Goal: Task Accomplishment & Management: Use online tool/utility

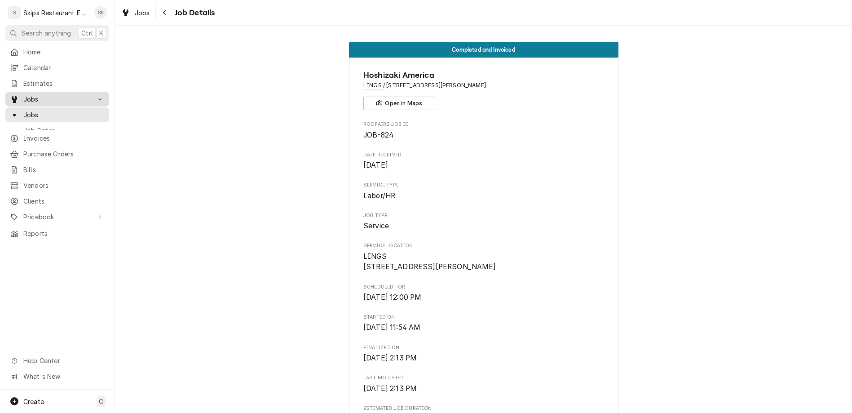
scroll to position [283, 0]
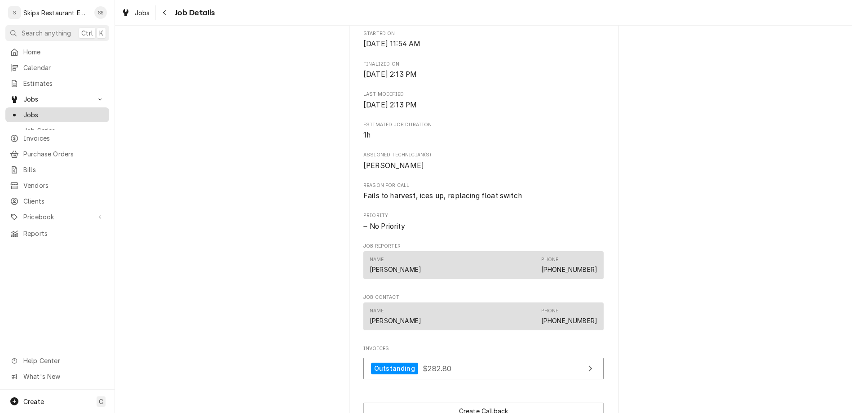
click at [29, 110] on span "Jobs" at bounding box center [63, 114] width 81 height 9
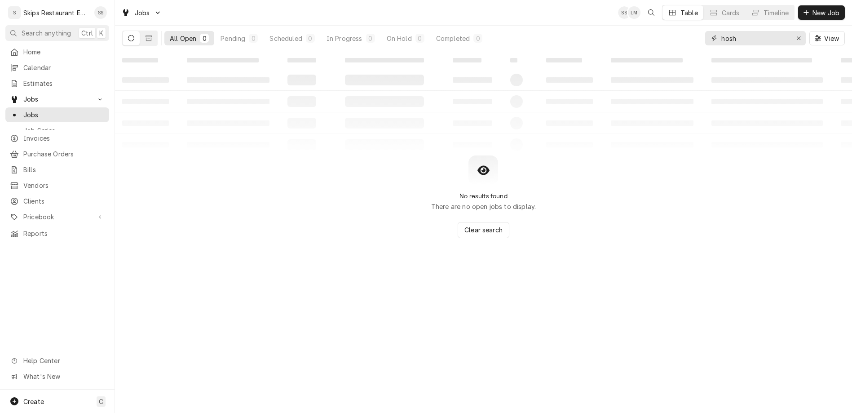
drag, startPoint x: 772, startPoint y: 31, endPoint x: 442, endPoint y: 30, distance: 330.2
click at [724, 31] on input "hosh" at bounding box center [755, 38] width 67 height 14
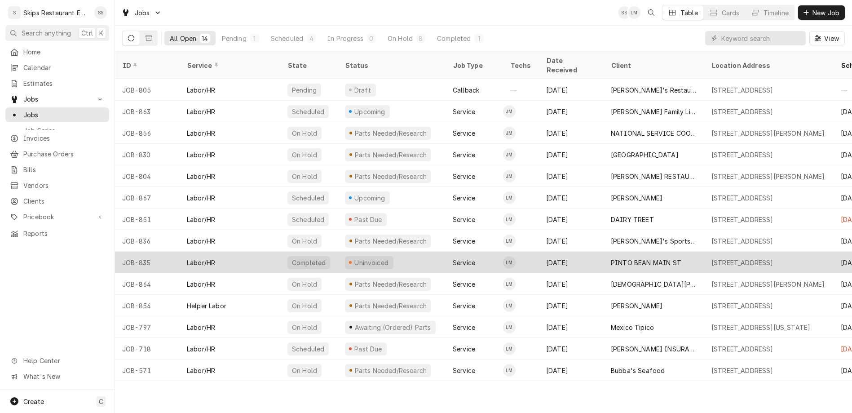
click at [354, 258] on div "Uninvoiced" at bounding box center [372, 262] width 36 height 9
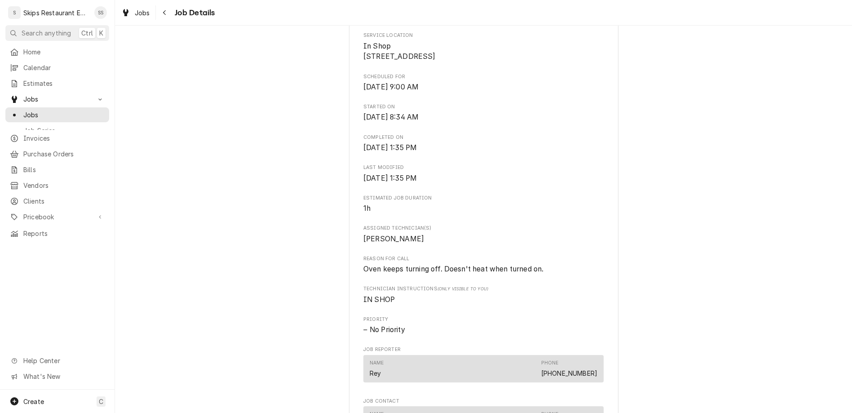
scroll to position [350, 0]
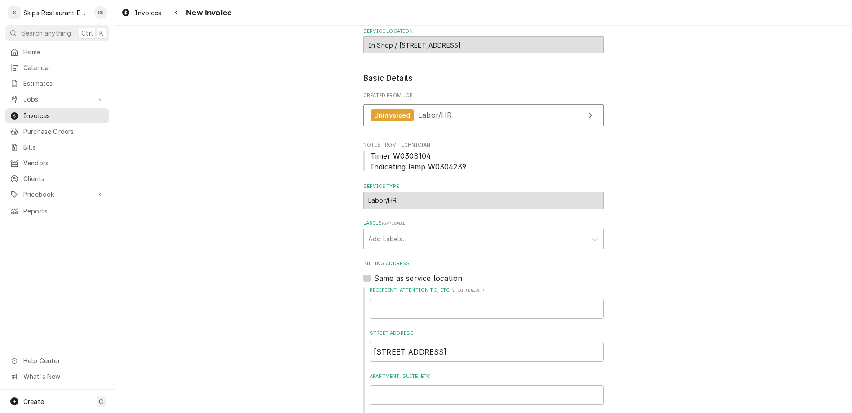
scroll to position [188, 0]
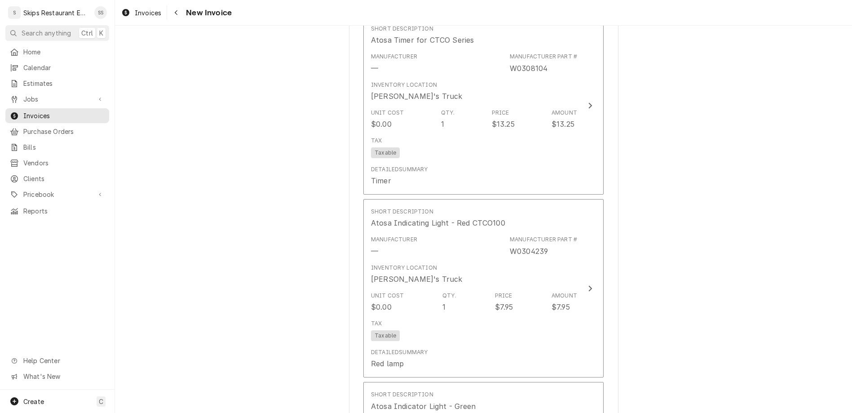
scroll to position [1204, 0]
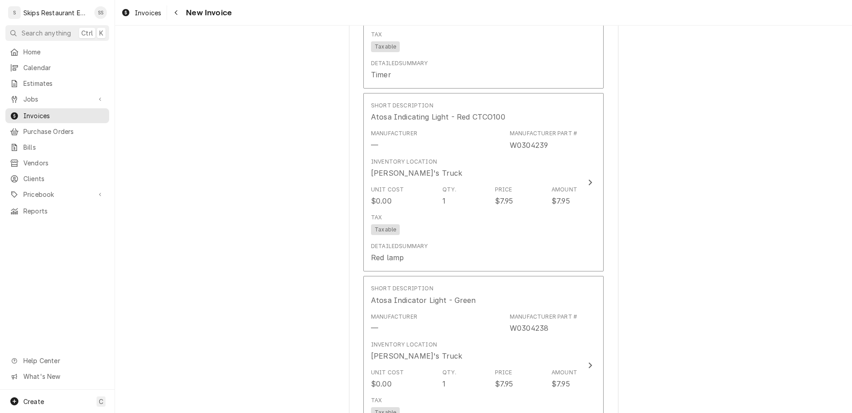
scroll to position [1351, 0]
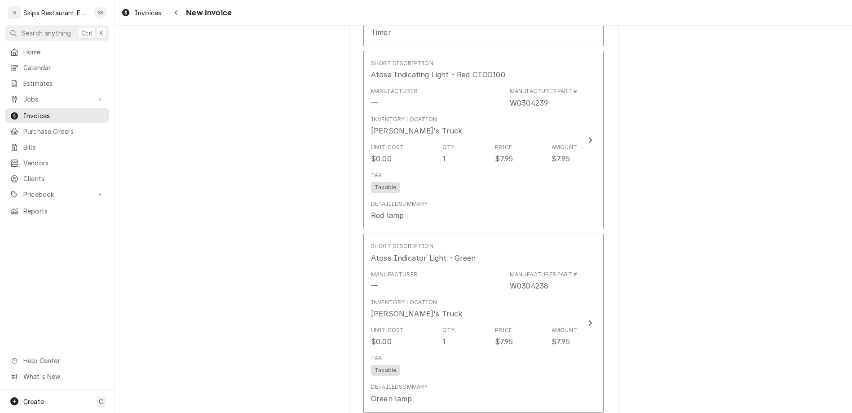
type textarea "x"
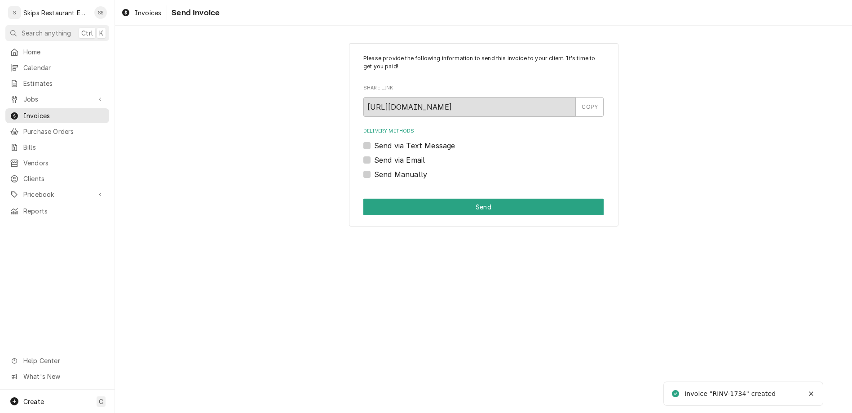
click at [382, 169] on label "Send Manually" at bounding box center [400, 174] width 53 height 11
click at [382, 169] on input "Send Manually" at bounding box center [494, 179] width 240 height 20
checkbox input "true"
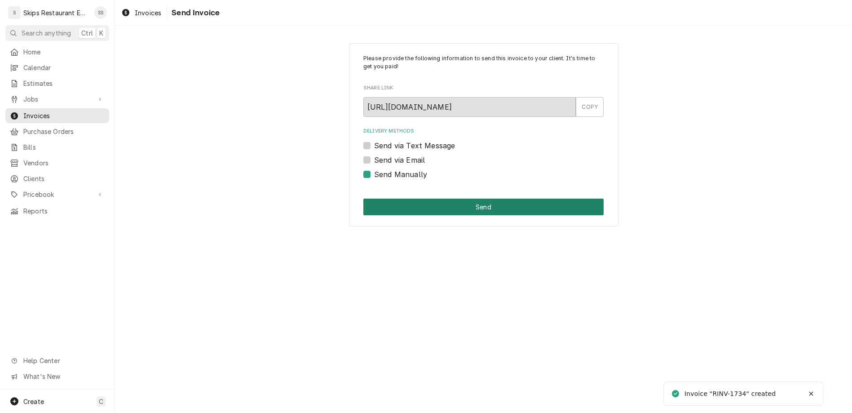
click at [438, 199] on button "Send" at bounding box center [483, 207] width 240 height 17
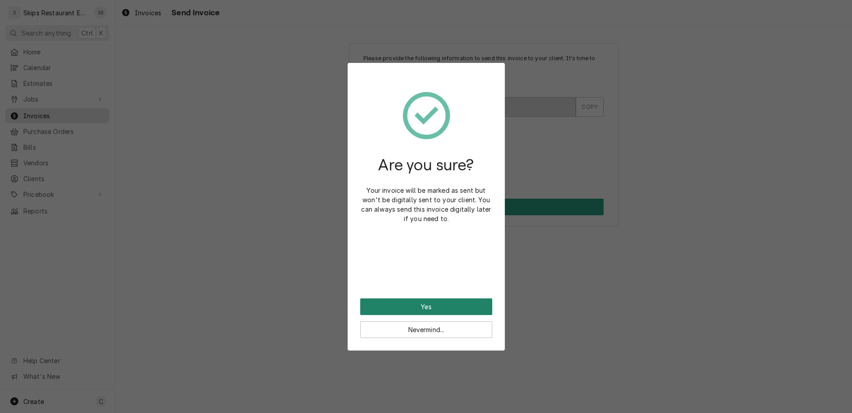
click at [416, 298] on button "Yes" at bounding box center [426, 306] width 132 height 17
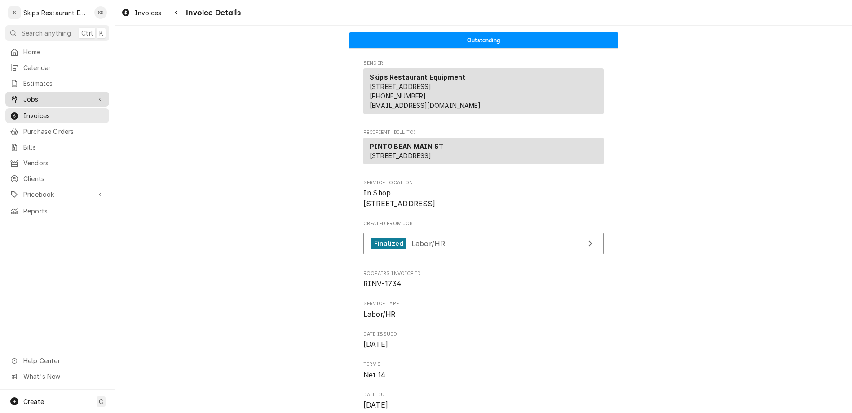
click at [23, 94] on span "Jobs" at bounding box center [57, 98] width 68 height 9
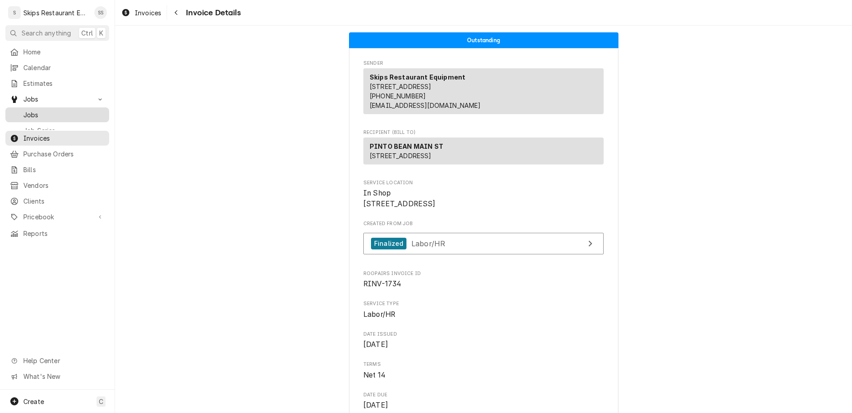
click at [23, 110] on span "Jobs" at bounding box center [63, 114] width 81 height 9
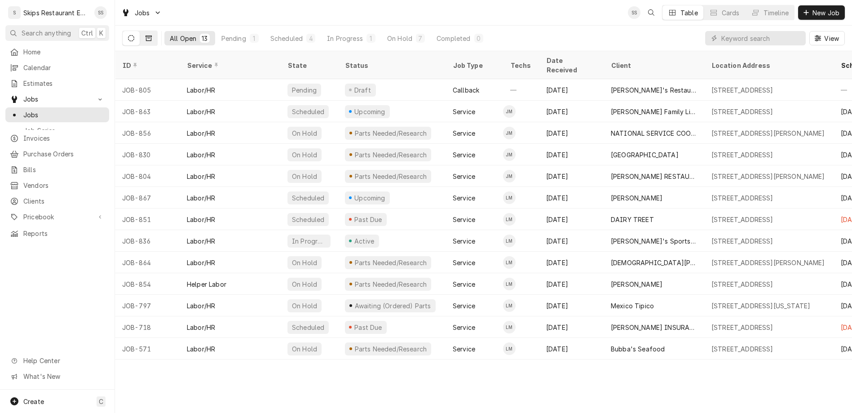
click at [146, 35] on icon "Dynamic Content Wrapper" at bounding box center [149, 38] width 6 height 6
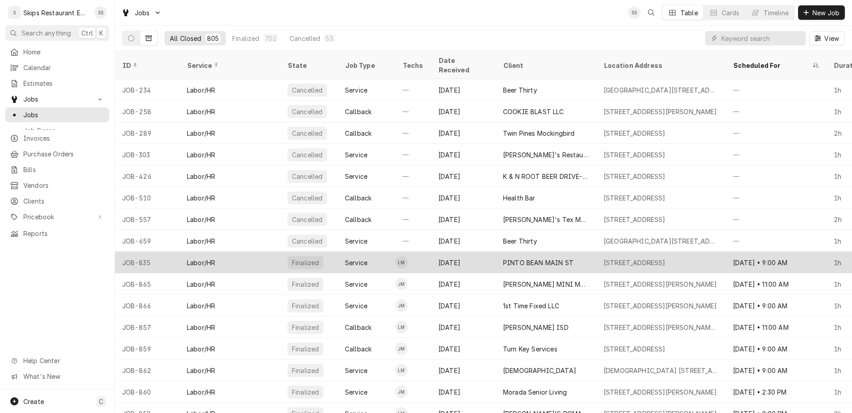
click at [431, 252] on div "[DATE]" at bounding box center [463, 263] width 65 height 22
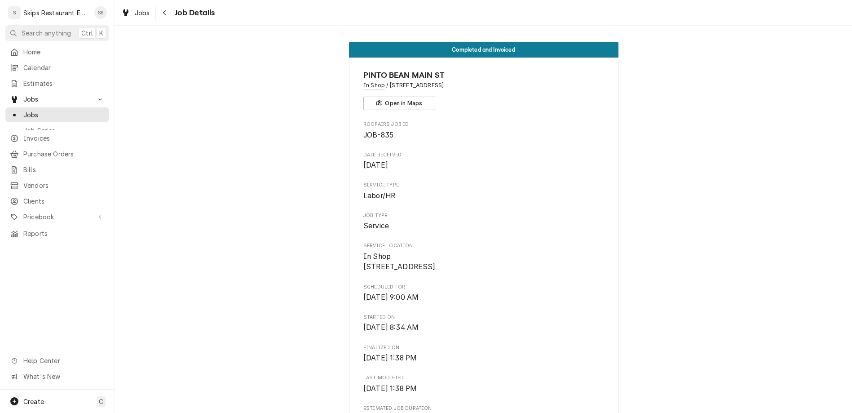
scroll to position [175, 0]
